Goal: Check status: Check status

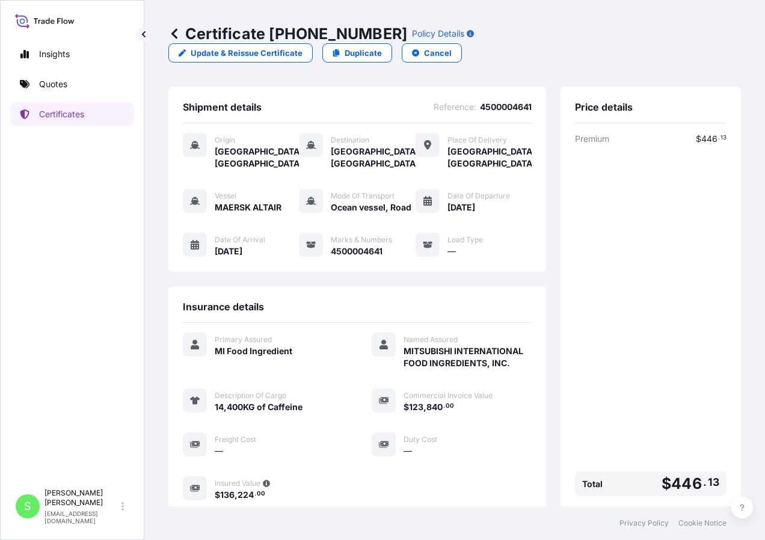
scroll to position [117, 0]
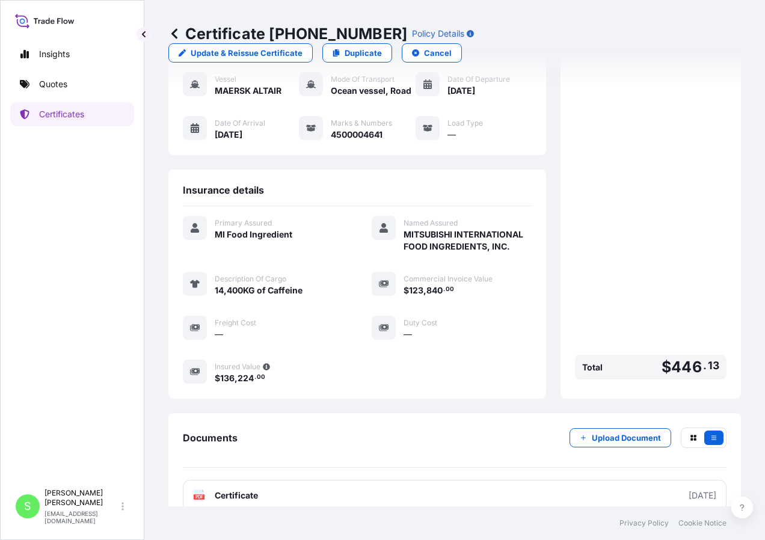
click at [373, 169] on div "Insurance details Primary Assured MI Food Ingredient Named Assured MITSUBISHI I…" at bounding box center [356, 283] width 377 height 229
